Goal: Task Accomplishment & Management: Use online tool/utility

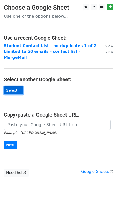
click at [15, 86] on link "Select..." at bounding box center [13, 90] width 19 height 8
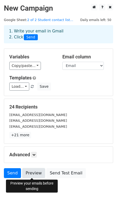
click at [33, 172] on link "Preview" at bounding box center [33, 173] width 23 height 10
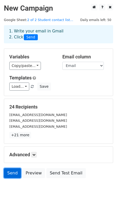
click at [16, 173] on link "Send" at bounding box center [12, 173] width 17 height 10
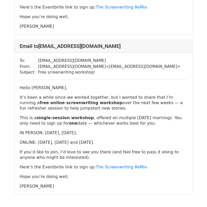
scroll to position [3705, 0]
